Goal: Book appointment/travel/reservation

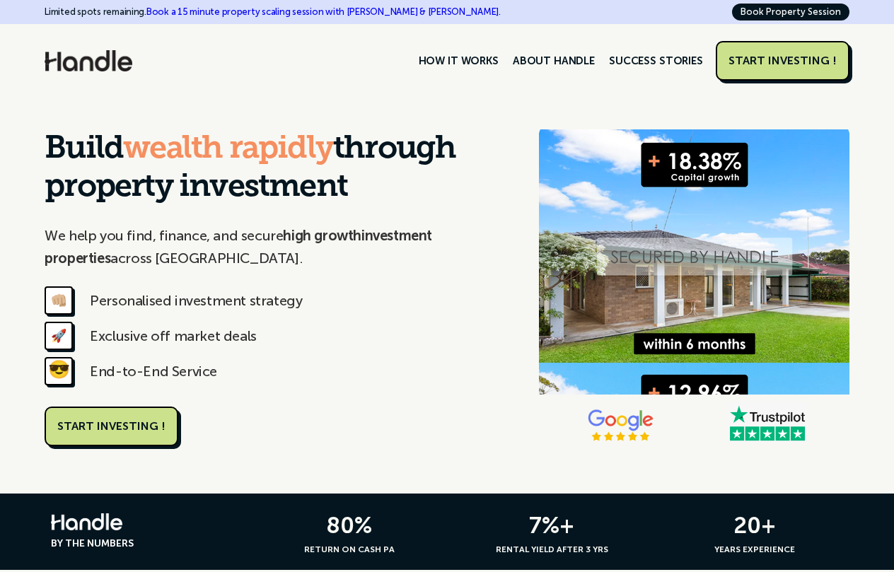
click at [770, 11] on link "Book Property Session" at bounding box center [790, 12] width 117 height 17
